Goal: Information Seeking & Learning: Learn about a topic

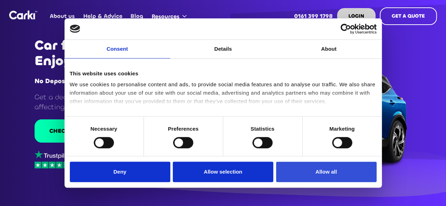
click at [301, 164] on button "Allow all" at bounding box center [326, 172] width 100 height 20
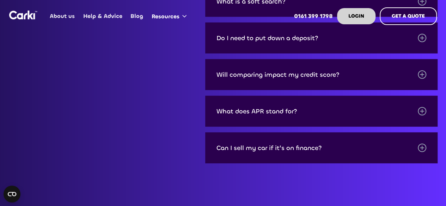
scroll to position [2325, 0]
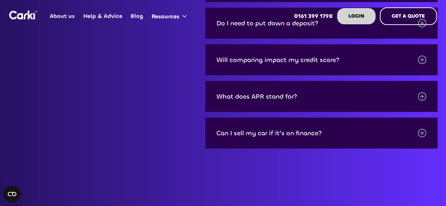
click at [328, 98] on div "What does APR stand for?" at bounding box center [321, 96] width 232 height 31
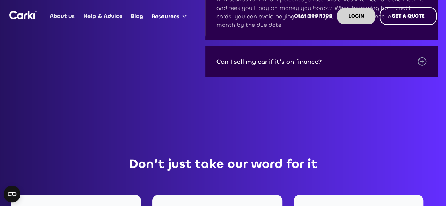
scroll to position [2430, 0]
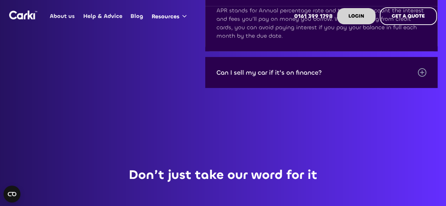
click at [284, 69] on div "Can I sell my car if it's on finance?" at bounding box center [321, 72] width 232 height 31
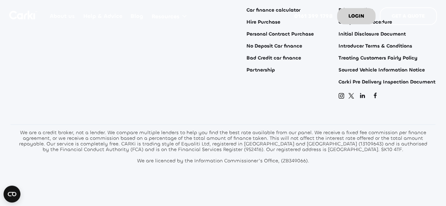
scroll to position [2941, 0]
click at [258, 67] on link "Partnership" at bounding box center [260, 70] width 29 height 6
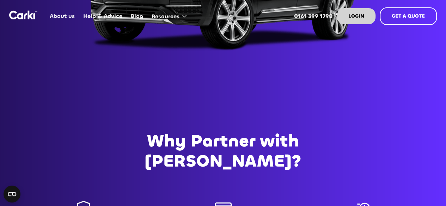
scroll to position [317, 0]
